Goal: Feedback & Contribution: Contribute content

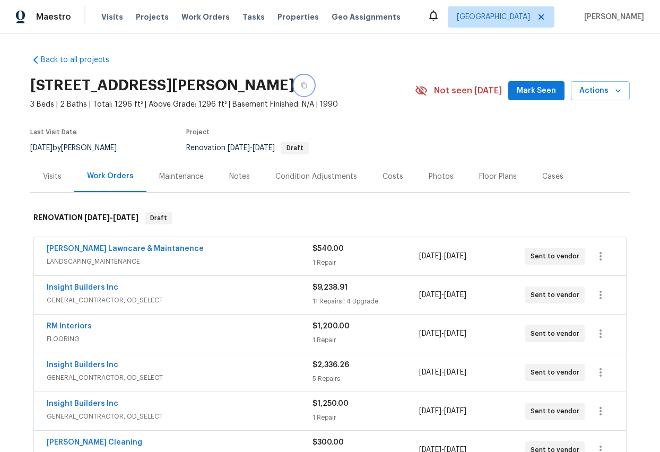
click at [307, 83] on icon "button" at bounding box center [304, 85] width 6 height 6
click at [245, 175] on div "Notes" at bounding box center [239, 176] width 21 height 11
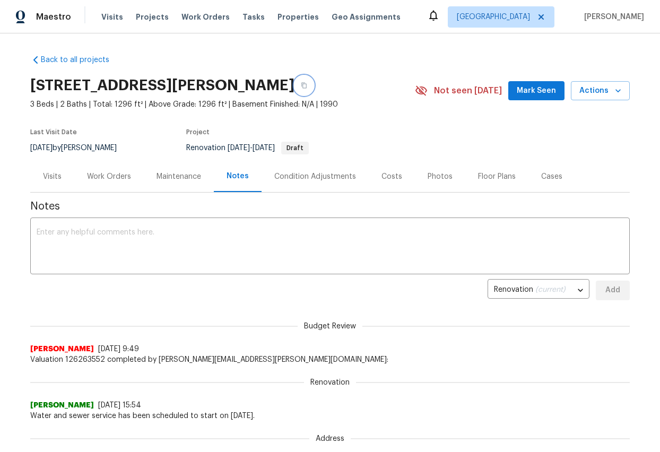
click at [307, 83] on icon "button" at bounding box center [304, 85] width 6 height 6
click at [91, 236] on textarea at bounding box center [330, 247] width 587 height 37
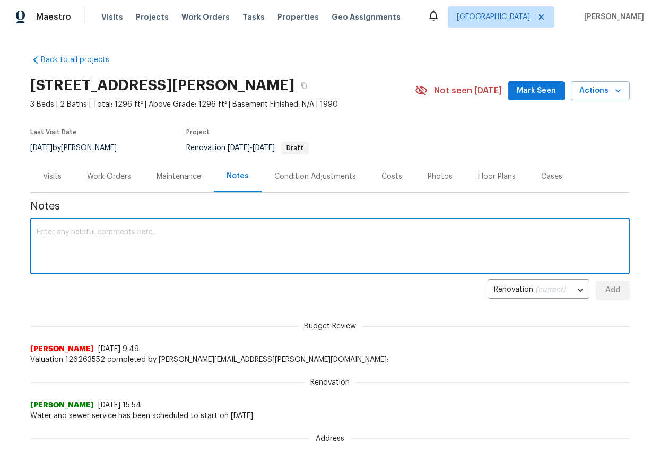
paste textarea "The following is the Scope of Work for this renovation. All work orders have be…"
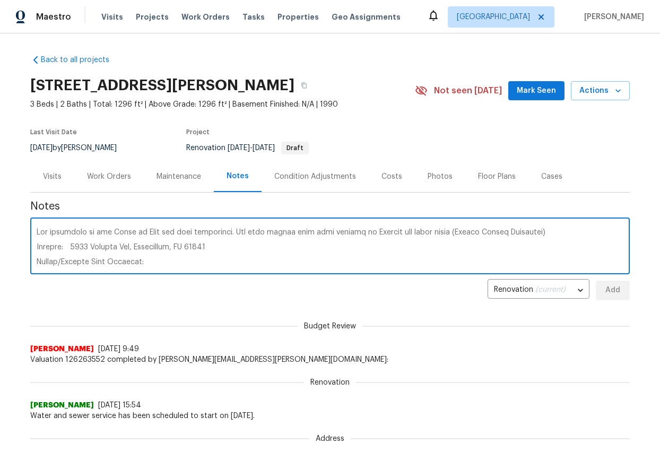
scroll to position [572, 0]
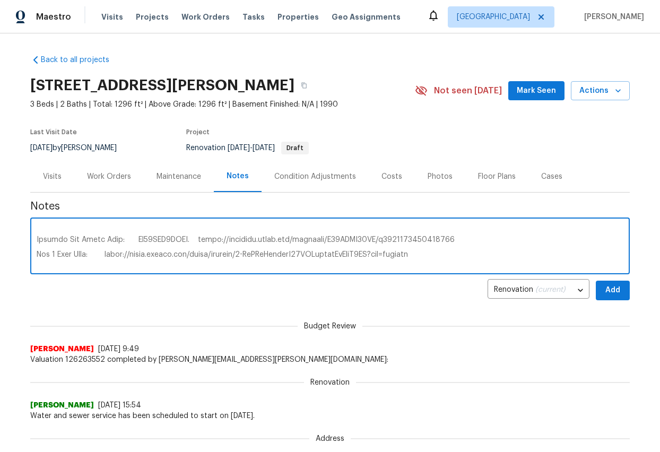
type textarea "The following is the Scope of Work for this renovation. All work orders have be…"
click at [607, 293] on span "Add" at bounding box center [613, 290] width 17 height 13
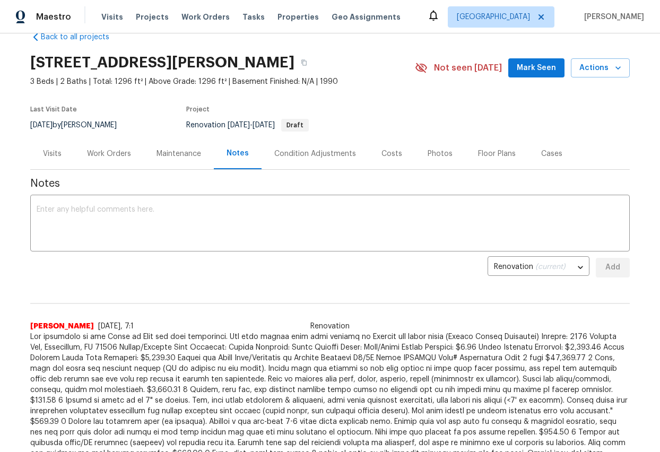
scroll to position [0, 0]
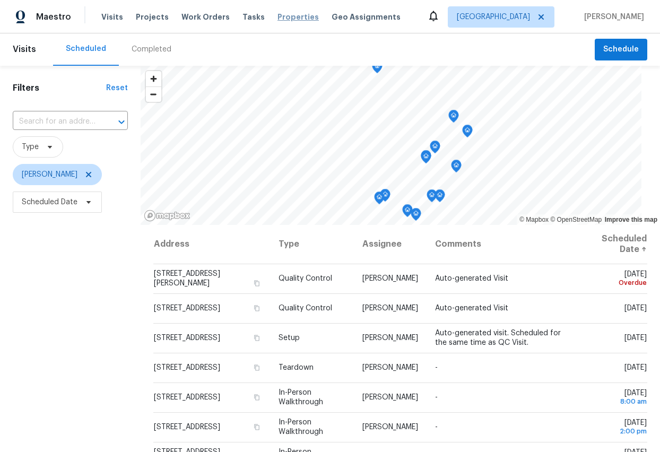
click at [289, 17] on span "Properties" at bounding box center [298, 17] width 41 height 10
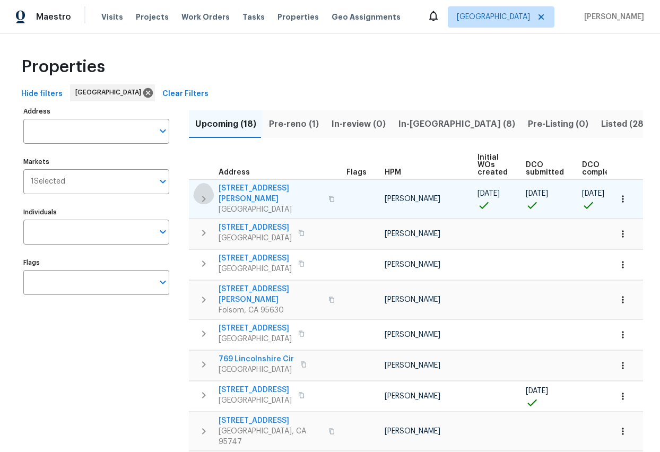
click at [205, 193] on icon "button" at bounding box center [203, 199] width 13 height 13
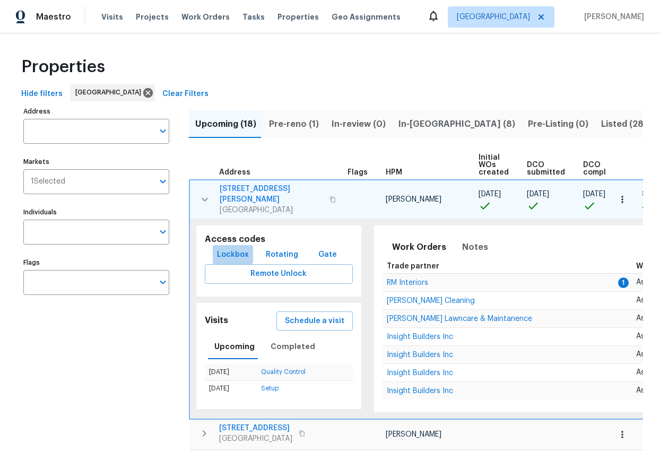
click at [231, 248] on span "Lockbox" at bounding box center [233, 254] width 32 height 13
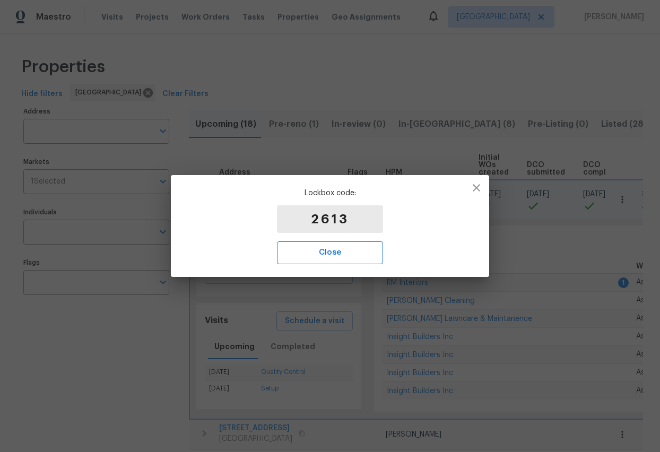
click at [340, 253] on span "Close" at bounding box center [330, 253] width 83 height 14
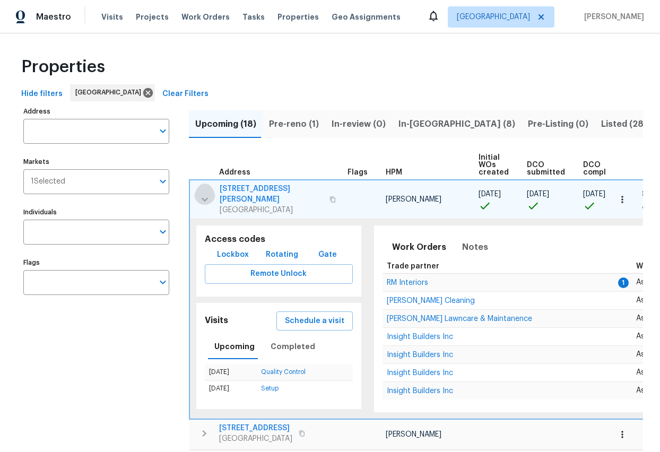
click at [204, 193] on icon "button" at bounding box center [205, 199] width 13 height 13
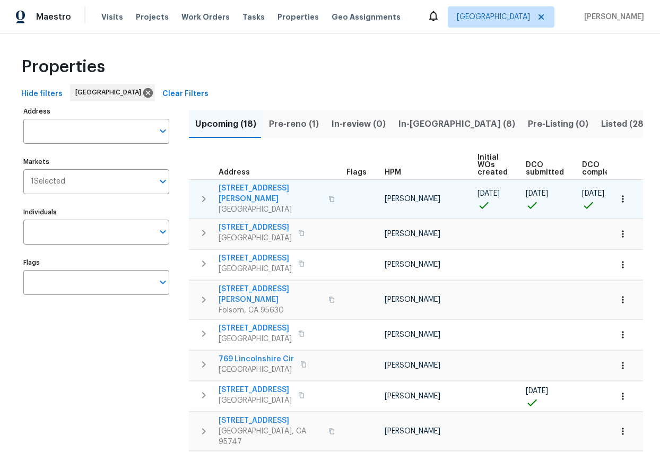
click at [294, 121] on span "Pre-reno (1)" at bounding box center [294, 124] width 50 height 15
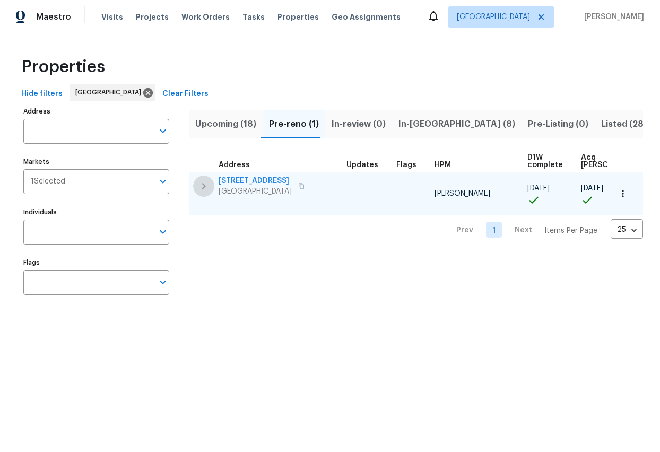
click at [202, 185] on icon "button" at bounding box center [203, 186] width 13 height 13
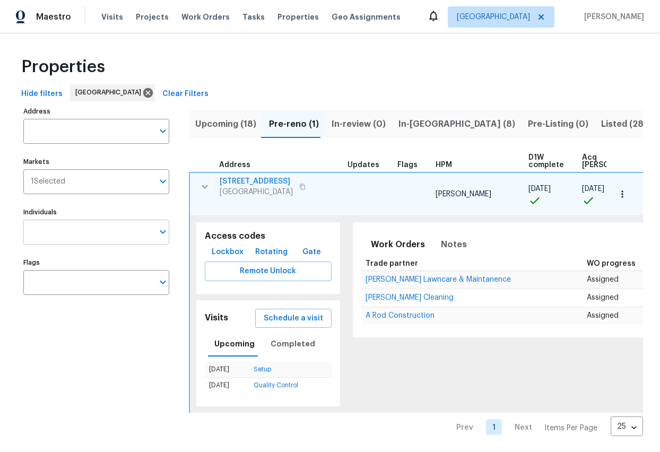
click at [75, 236] on input "Individuals" at bounding box center [88, 232] width 130 height 25
type input "TONI"
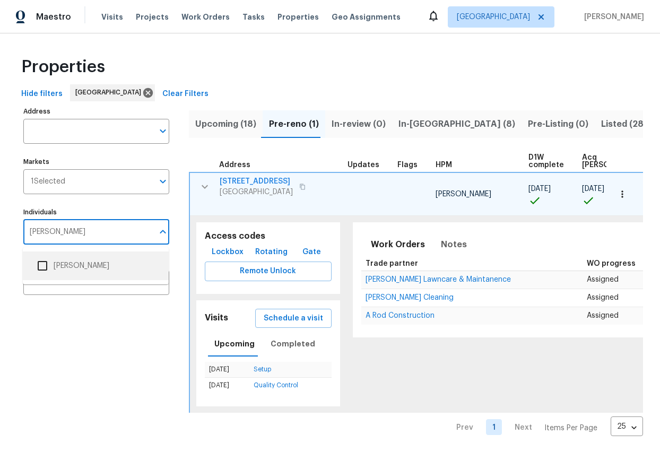
click at [74, 268] on li "[PERSON_NAME]" at bounding box center [95, 266] width 129 height 22
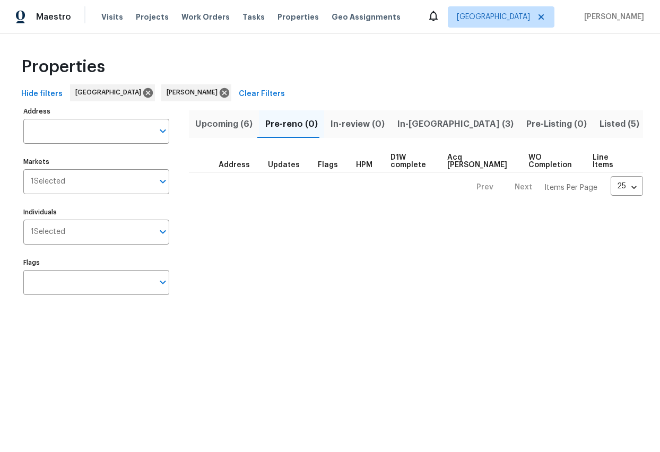
click at [227, 126] on span "Upcoming (6)" at bounding box center [223, 124] width 57 height 15
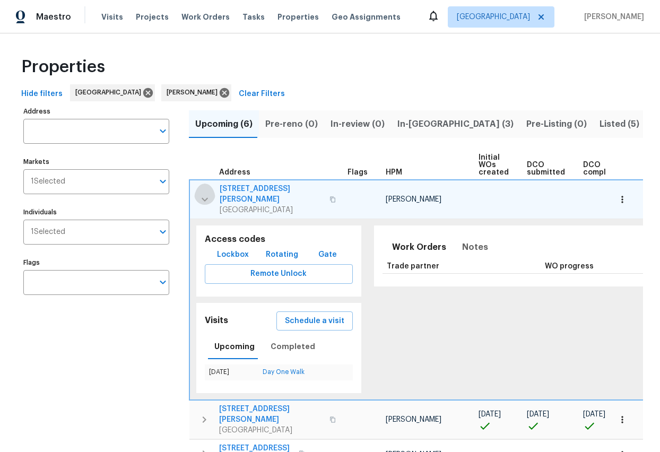
click at [204, 197] on icon "button" at bounding box center [205, 199] width 6 height 4
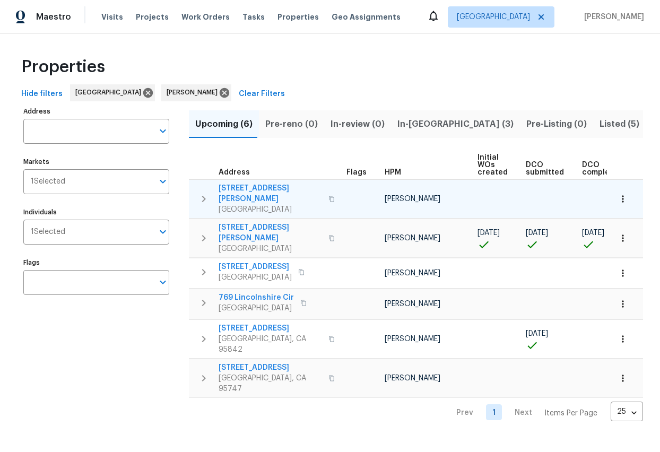
click at [54, 95] on span "Hide filters" at bounding box center [41, 94] width 41 height 13
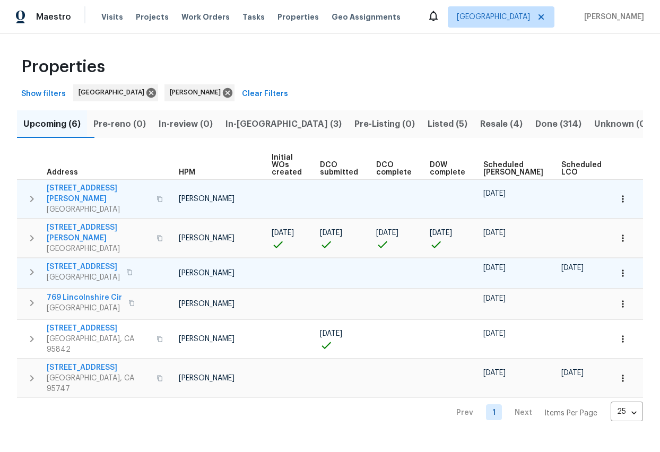
scroll to position [0, 14]
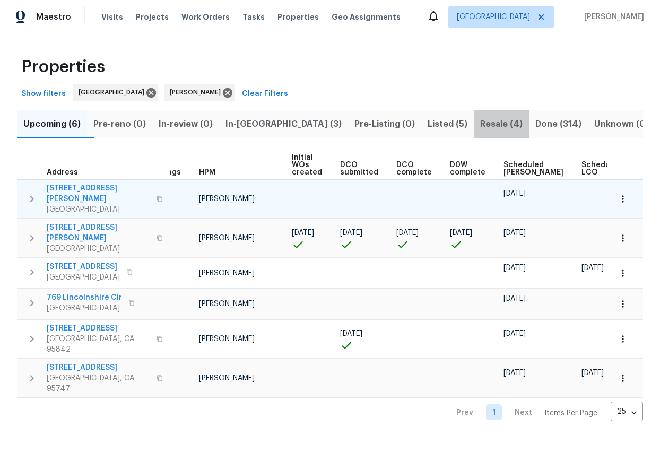
click at [480, 122] on span "Resale (4)" at bounding box center [501, 124] width 42 height 15
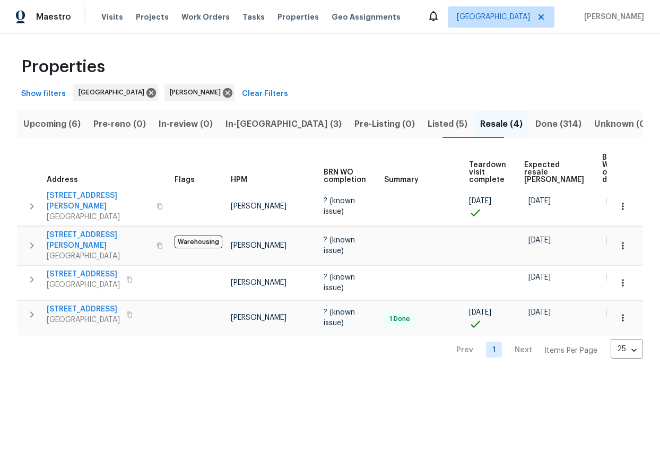
click at [428, 125] on span "Listed (5)" at bounding box center [448, 124] width 40 height 15
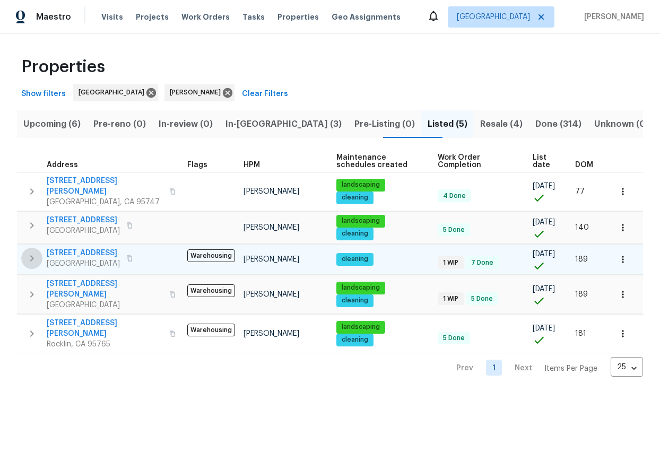
click at [33, 253] on icon "button" at bounding box center [31, 258] width 13 height 13
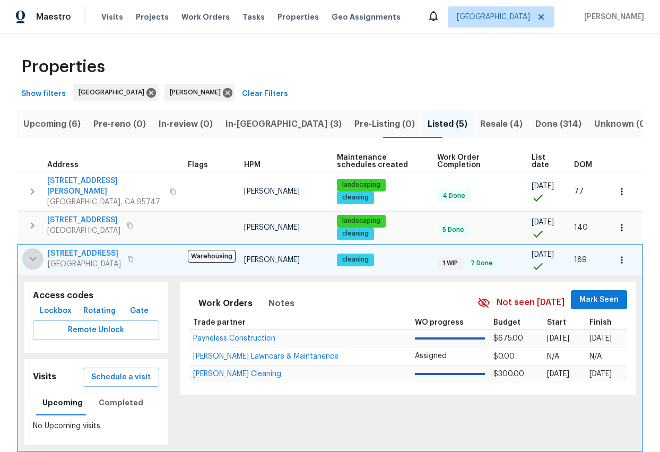
click at [33, 255] on icon "button" at bounding box center [33, 259] width 13 height 13
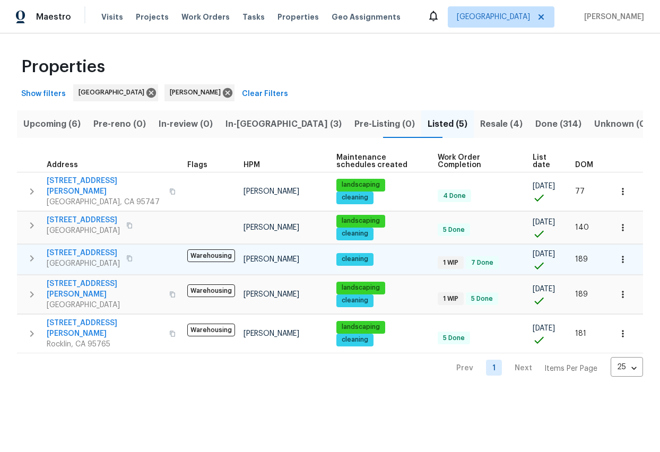
click at [480, 124] on span "Resale (4)" at bounding box center [501, 124] width 42 height 15
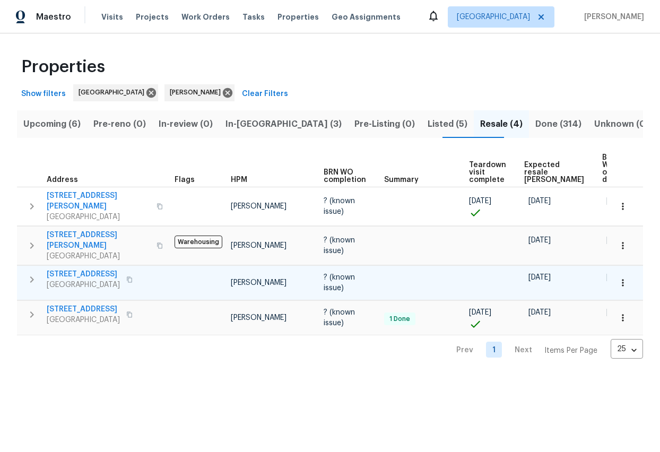
click at [133, 269] on div "2291 Hamstead Ln Yuba City, CA 95991" at bounding box center [106, 279] width 119 height 21
click at [126, 277] on icon "button" at bounding box center [129, 280] width 6 height 6
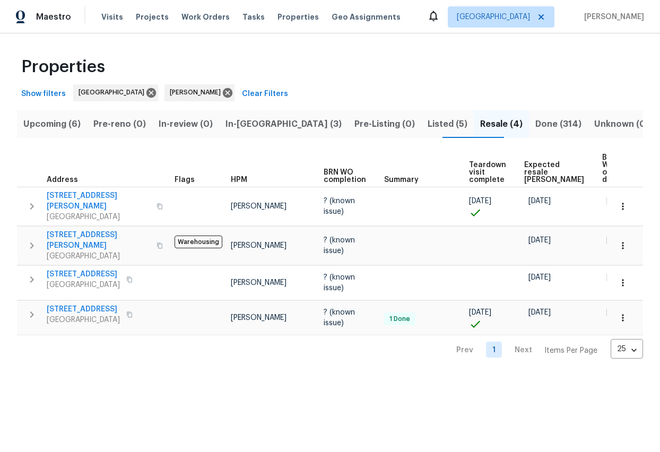
click at [428, 124] on span "Listed (5)" at bounding box center [448, 124] width 40 height 15
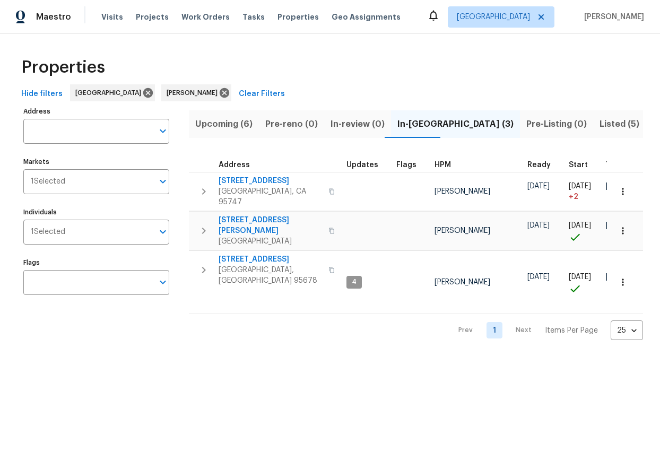
click at [42, 94] on span "Hide filters" at bounding box center [41, 94] width 41 height 13
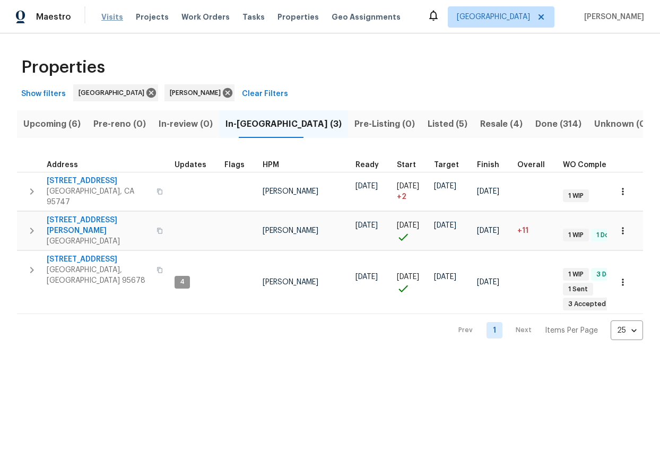
click at [103, 18] on span "Visits" at bounding box center [112, 17] width 22 height 11
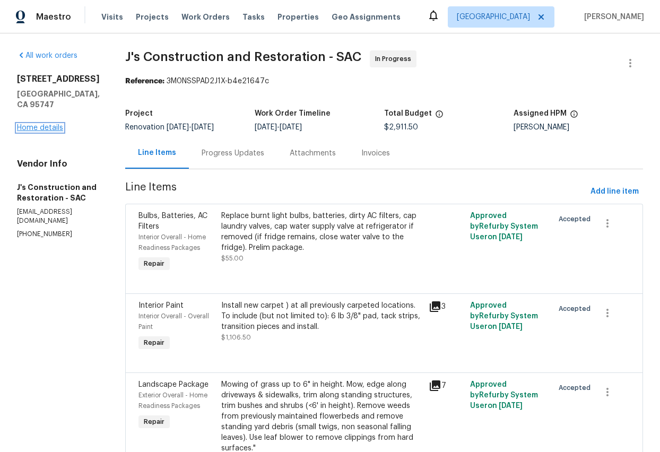
click at [45, 124] on link "Home details" at bounding box center [40, 127] width 46 height 7
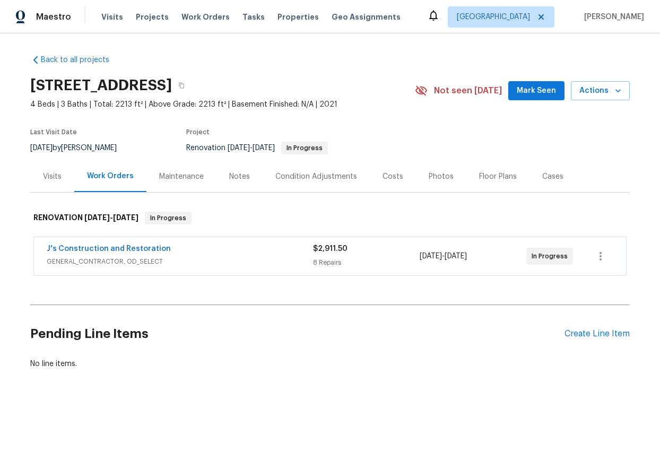
click at [239, 173] on div "Notes" at bounding box center [239, 176] width 21 height 11
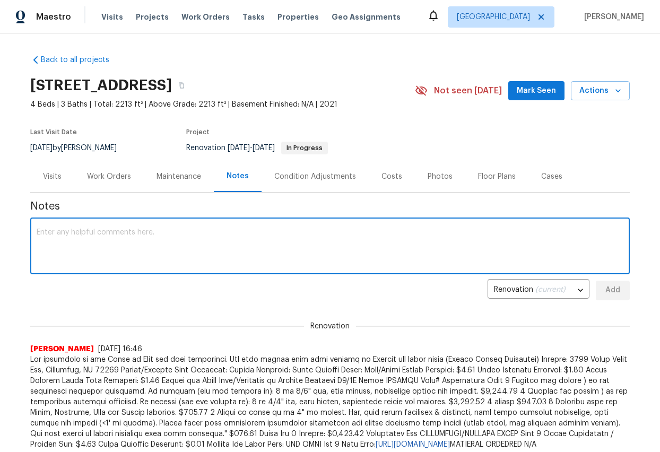
click at [76, 247] on textarea at bounding box center [330, 247] width 587 height 37
type textarea "b"
type textarea "landscaping is done and paint. cleant [DATE]"
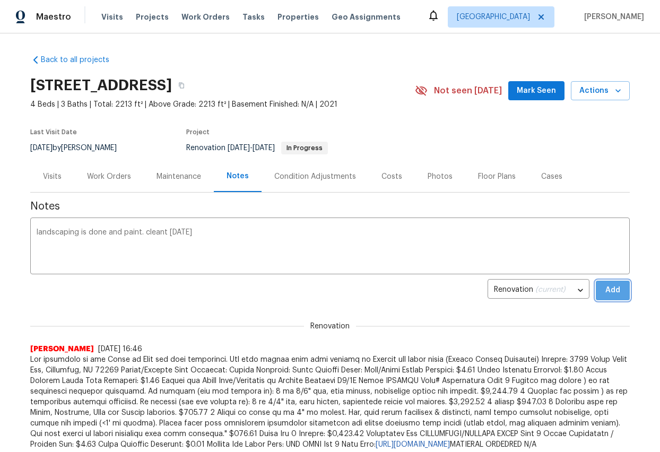
click at [609, 289] on span "Add" at bounding box center [613, 290] width 17 height 13
